Goal: Use online tool/utility

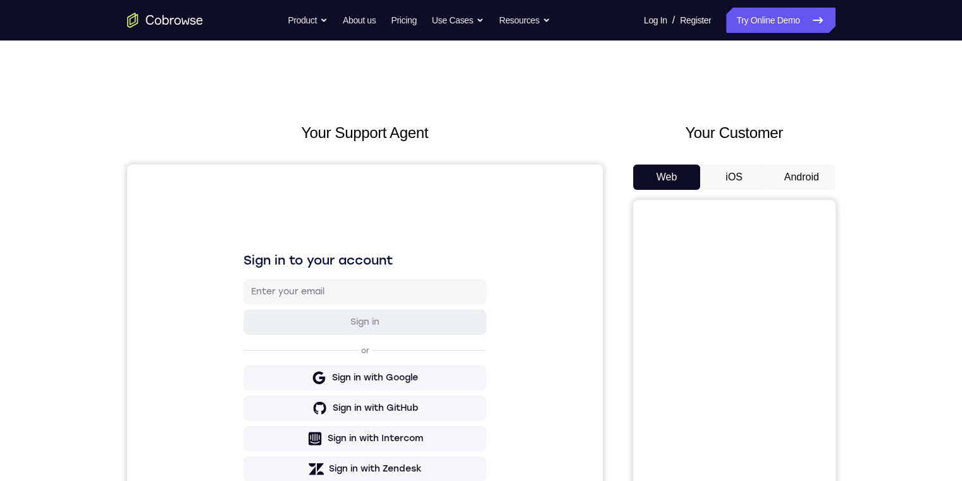
click at [306, 175] on button "iOS" at bounding box center [734, 176] width 68 height 25
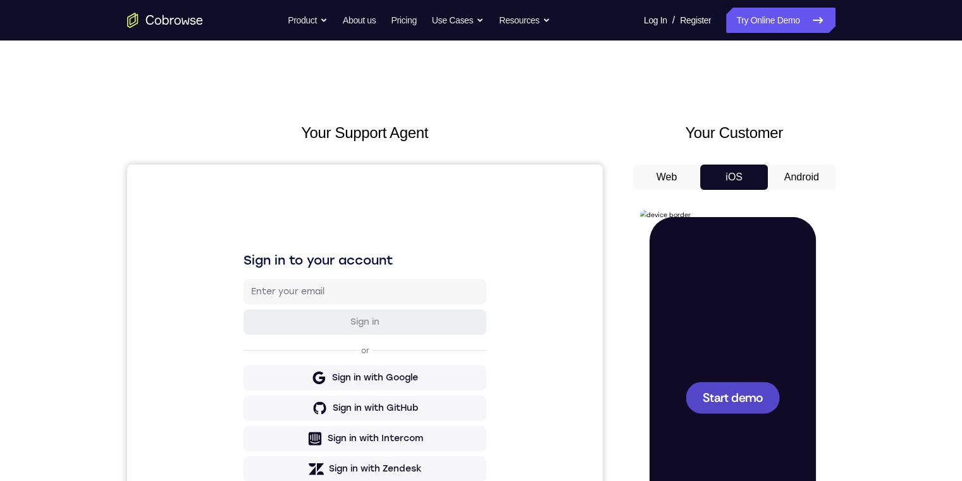
click at [306, 175] on button "Android" at bounding box center [802, 176] width 68 height 25
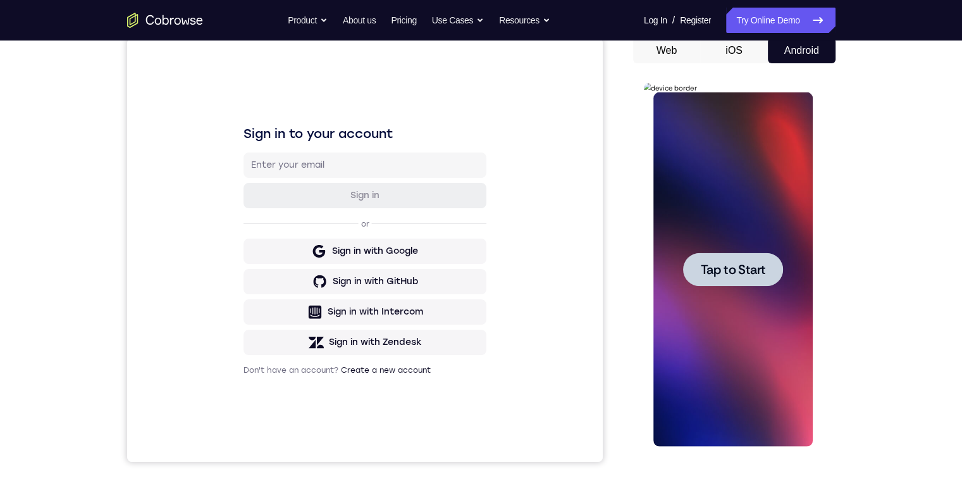
click at [306, 274] on span "Tap to Start" at bounding box center [733, 269] width 65 height 13
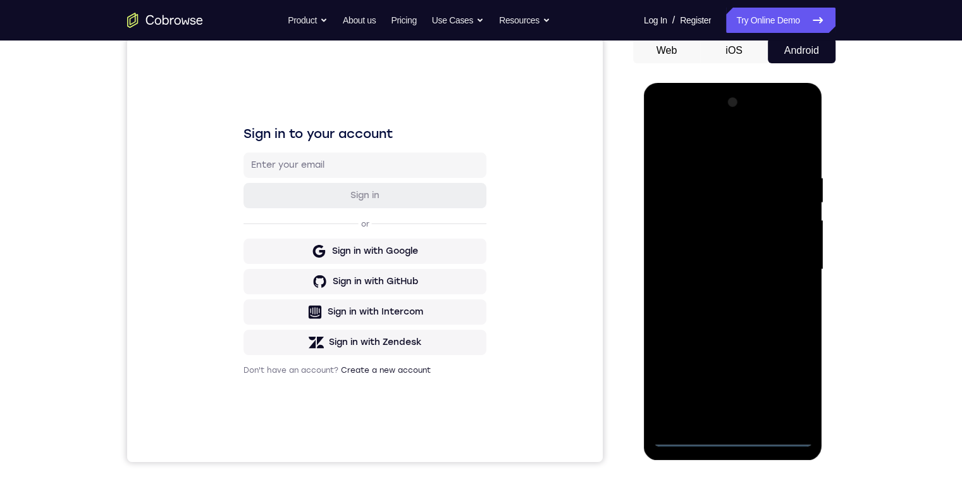
click at [306, 317] on div at bounding box center [732, 269] width 159 height 354
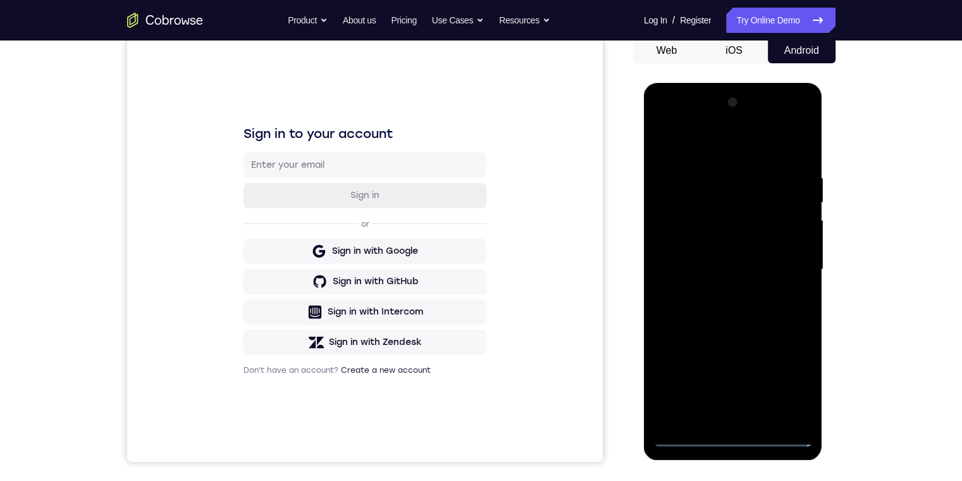
click at [306, 317] on div at bounding box center [732, 269] width 159 height 354
drag, startPoint x: 671, startPoint y: 371, endPoint x: 678, endPoint y: 369, distance: 7.4
click at [306, 317] on div at bounding box center [732, 269] width 159 height 354
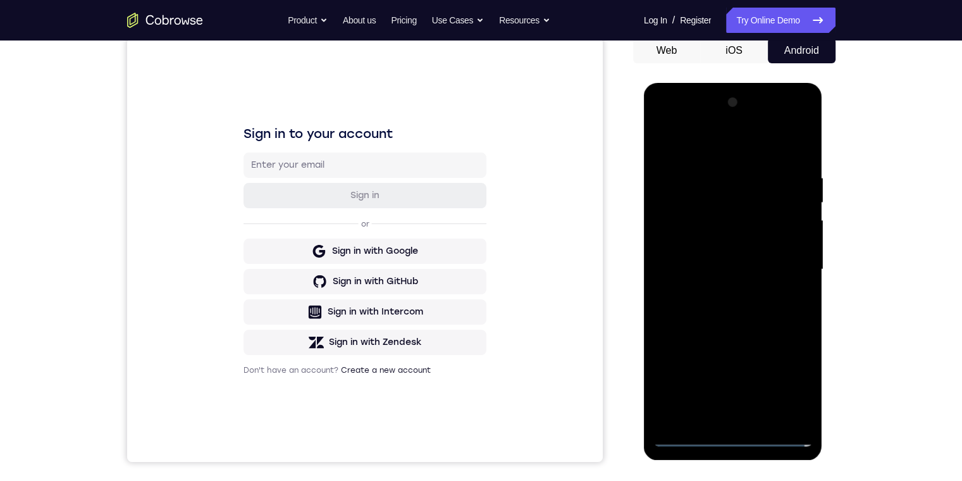
click at [306, 317] on div at bounding box center [732, 269] width 159 height 354
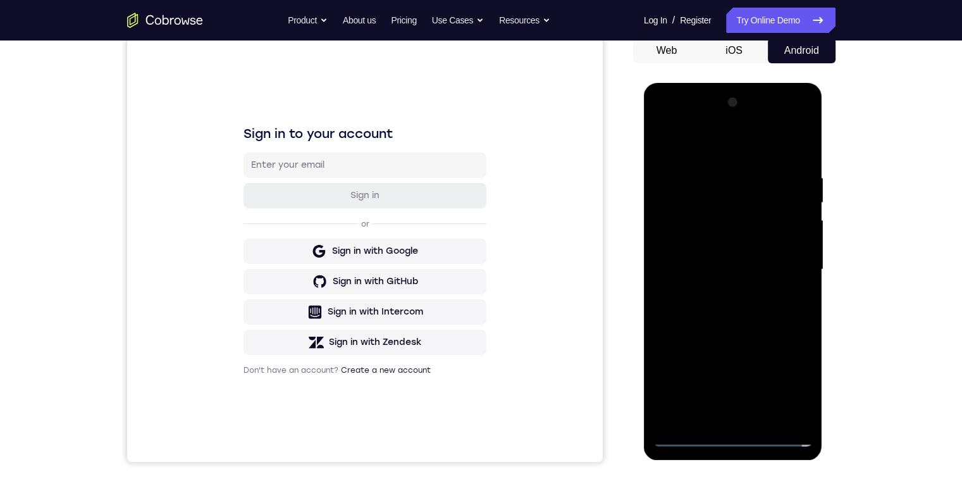
click at [306, 317] on div at bounding box center [732, 269] width 159 height 354
drag, startPoint x: 665, startPoint y: 202, endPoint x: 1476, endPoint y: 281, distance: 814.8
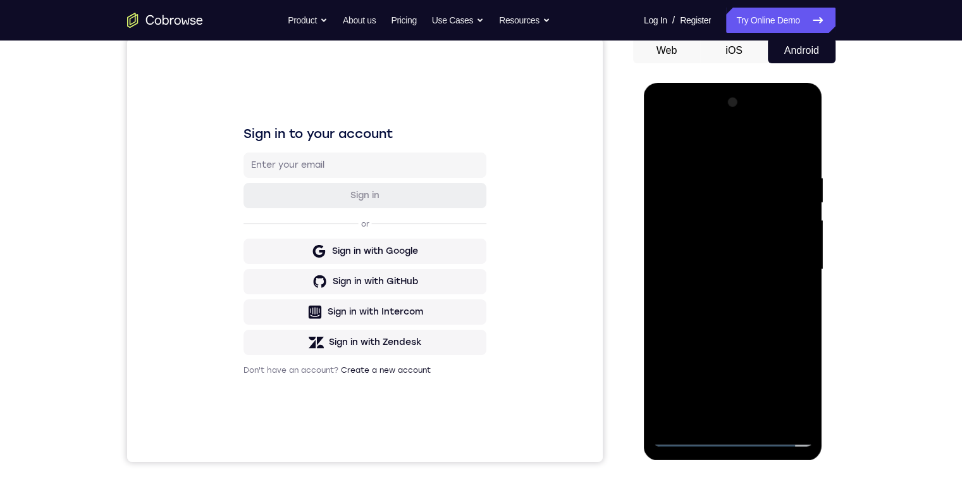
click at [306, 202] on div at bounding box center [732, 269] width 159 height 354
click at [306, 211] on div at bounding box center [732, 269] width 159 height 354
click at [306, 204] on div at bounding box center [732, 269] width 159 height 354
click at [306, 257] on div at bounding box center [732, 269] width 159 height 354
click at [306, 238] on div at bounding box center [732, 269] width 159 height 354
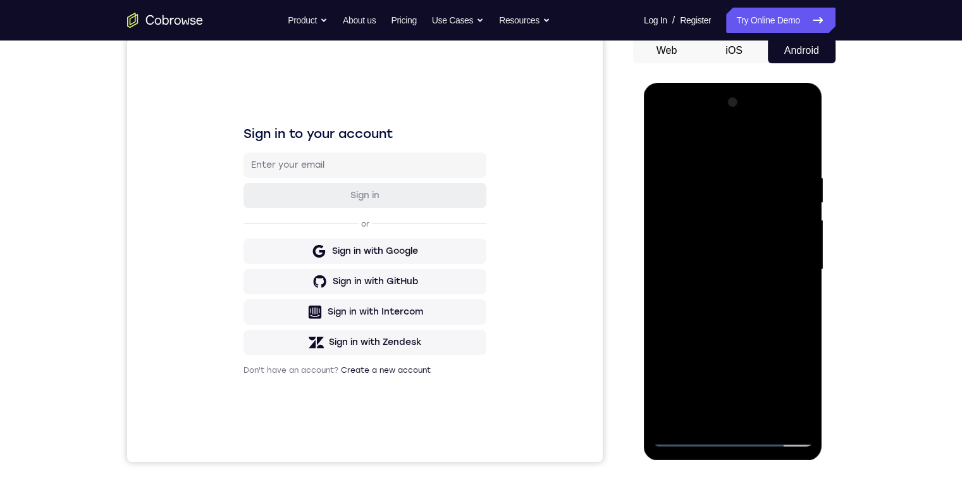
click at [306, 242] on div at bounding box center [732, 269] width 159 height 354
click at [306, 245] on div at bounding box center [732, 269] width 159 height 354
click at [306, 237] on div at bounding box center [732, 269] width 159 height 354
click at [306, 238] on div at bounding box center [732, 269] width 159 height 354
click at [306, 244] on div at bounding box center [732, 269] width 159 height 354
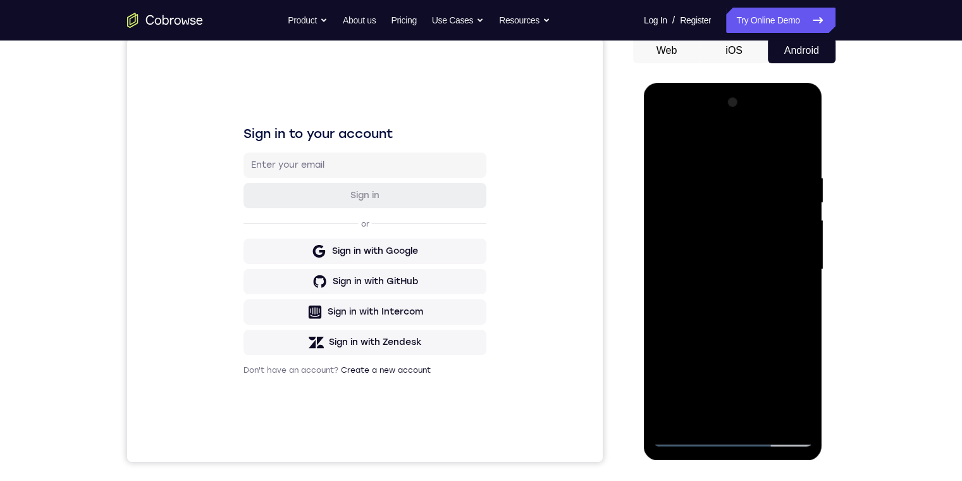
click at [306, 263] on div at bounding box center [732, 269] width 159 height 354
click at [306, 283] on div at bounding box center [732, 269] width 159 height 354
click at [306, 269] on div at bounding box center [732, 269] width 159 height 354
drag, startPoint x: 751, startPoint y: 344, endPoint x: 750, endPoint y: 350, distance: 6.5
click at [306, 317] on div at bounding box center [732, 269] width 159 height 354
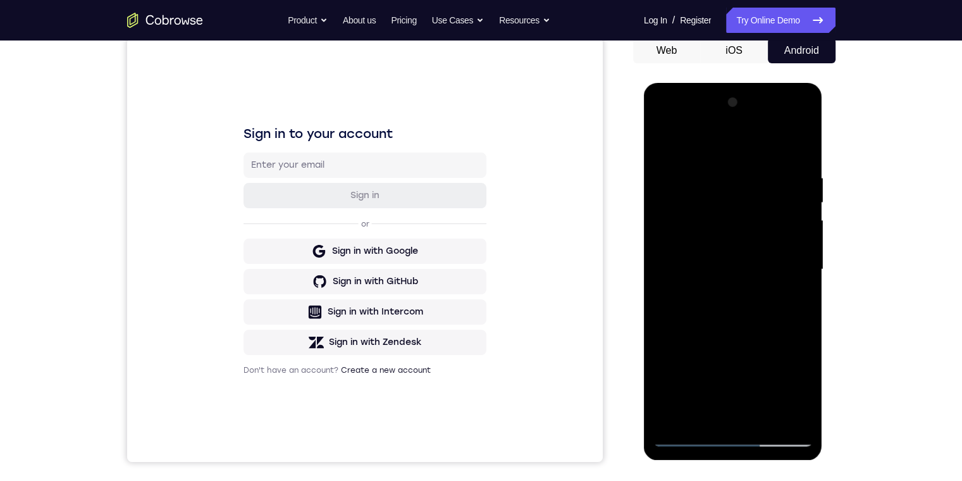
click at [306, 263] on div at bounding box center [732, 269] width 159 height 354
click at [306, 212] on div at bounding box center [732, 269] width 159 height 354
click at [306, 202] on div at bounding box center [732, 269] width 159 height 354
drag, startPoint x: 759, startPoint y: 142, endPoint x: 647, endPoint y: 142, distance: 112.0
click at [306, 178] on html "Online web based iOS Simulators and Android Emulators. Run iPhone, iPad, Mobile…" at bounding box center [734, 273] width 180 height 380
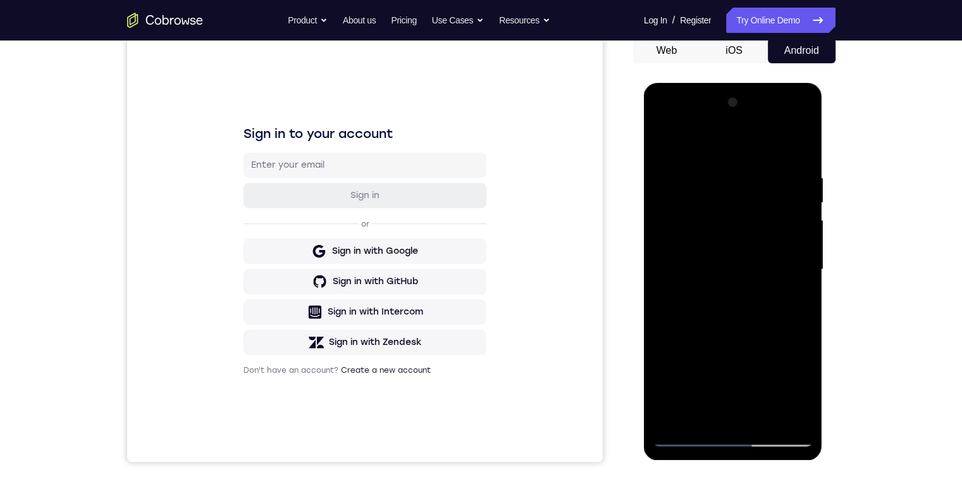
click at [306, 141] on div at bounding box center [732, 269] width 159 height 354
click at [306, 204] on div at bounding box center [732, 269] width 159 height 354
click at [306, 143] on div at bounding box center [732, 269] width 159 height 354
click at [306, 317] on div at bounding box center [732, 269] width 159 height 354
click at [306, 202] on div at bounding box center [732, 269] width 159 height 354
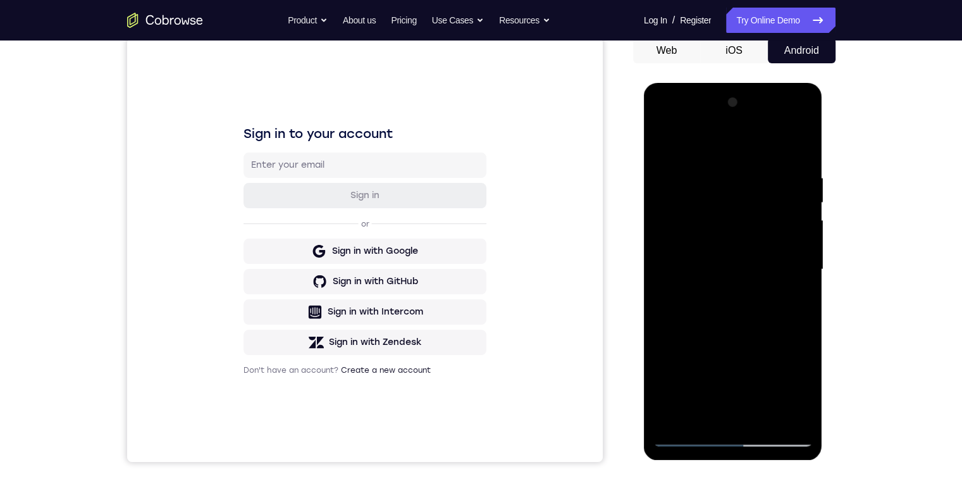
click at [306, 202] on div at bounding box center [732, 269] width 159 height 354
